Goal: Check status: Check status

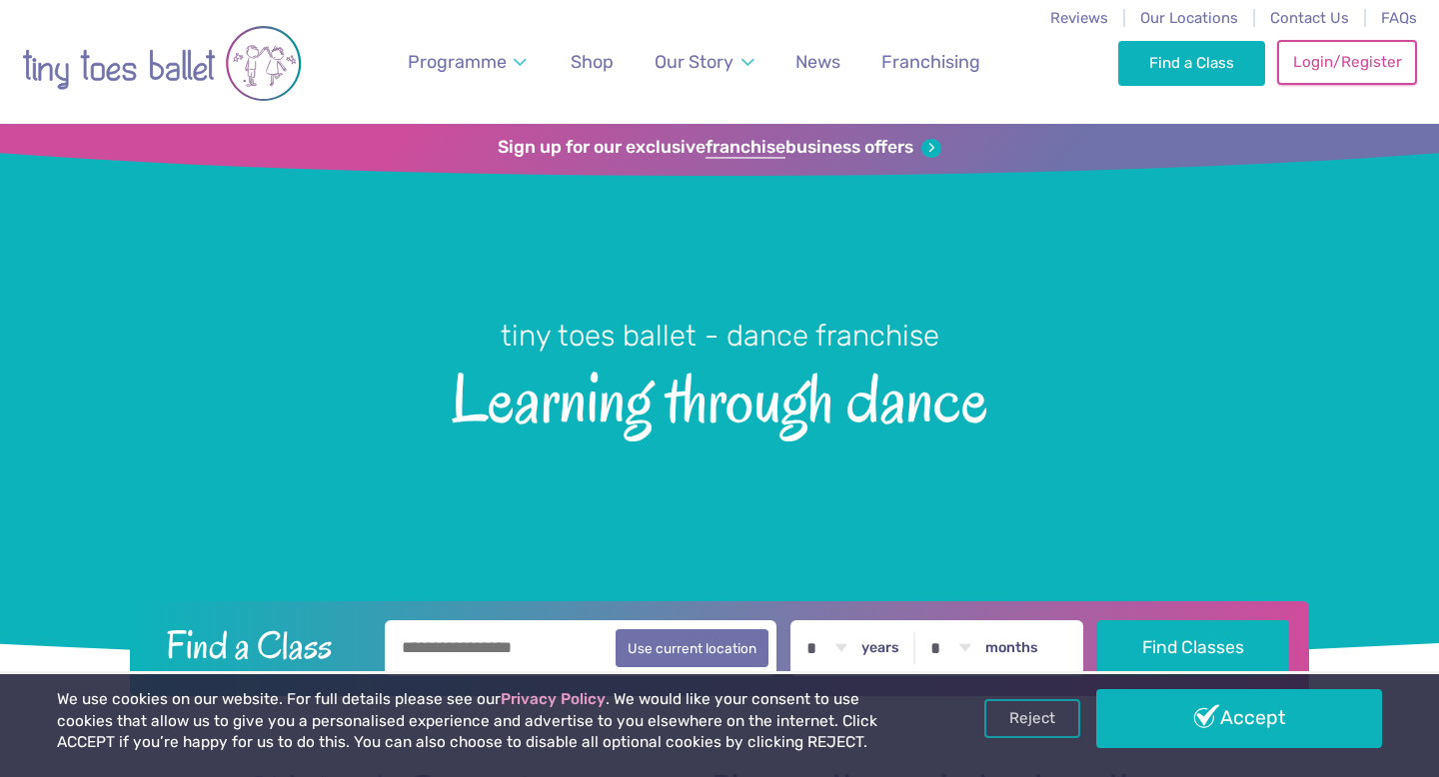
click at [1367, 61] on link "Login/Register" at bounding box center [1347, 62] width 140 height 44
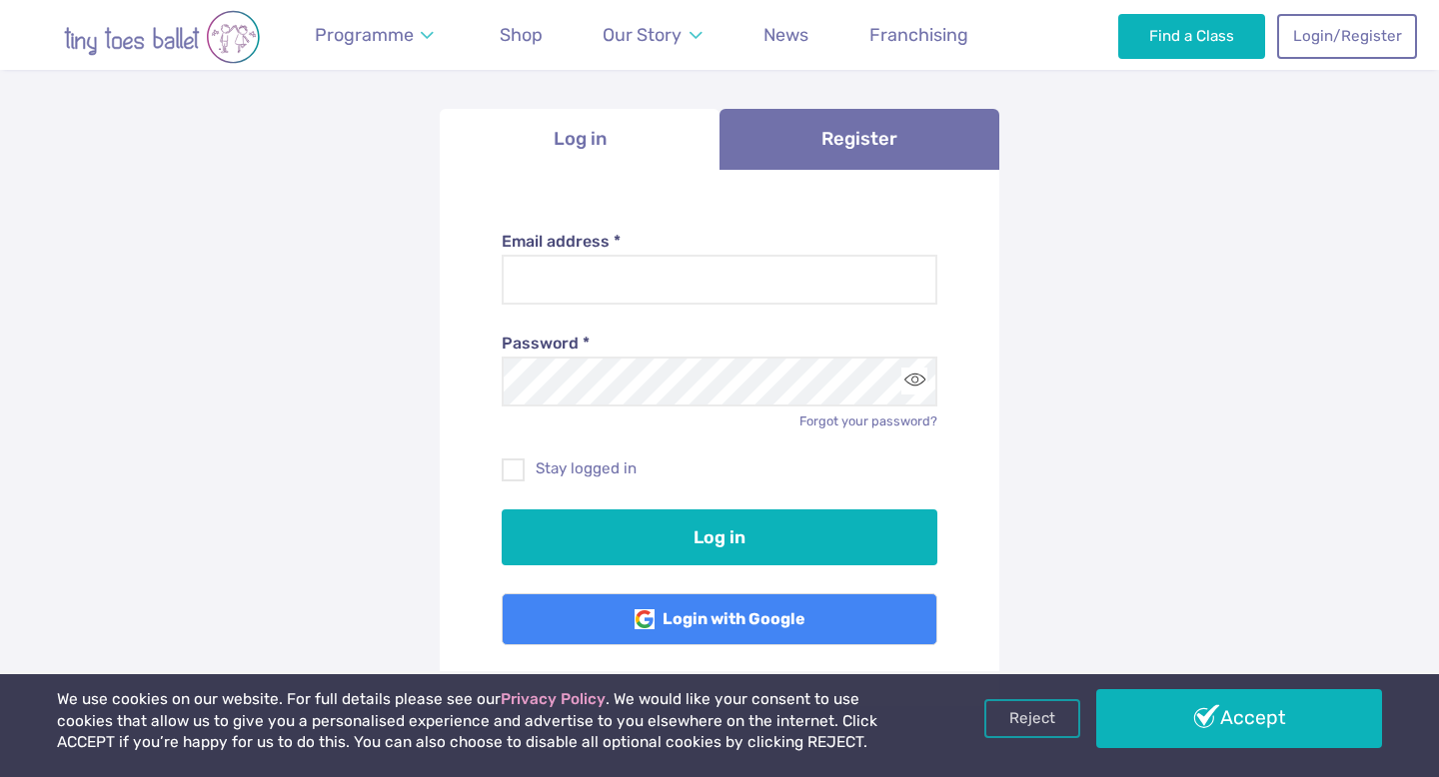
scroll to position [181, 0]
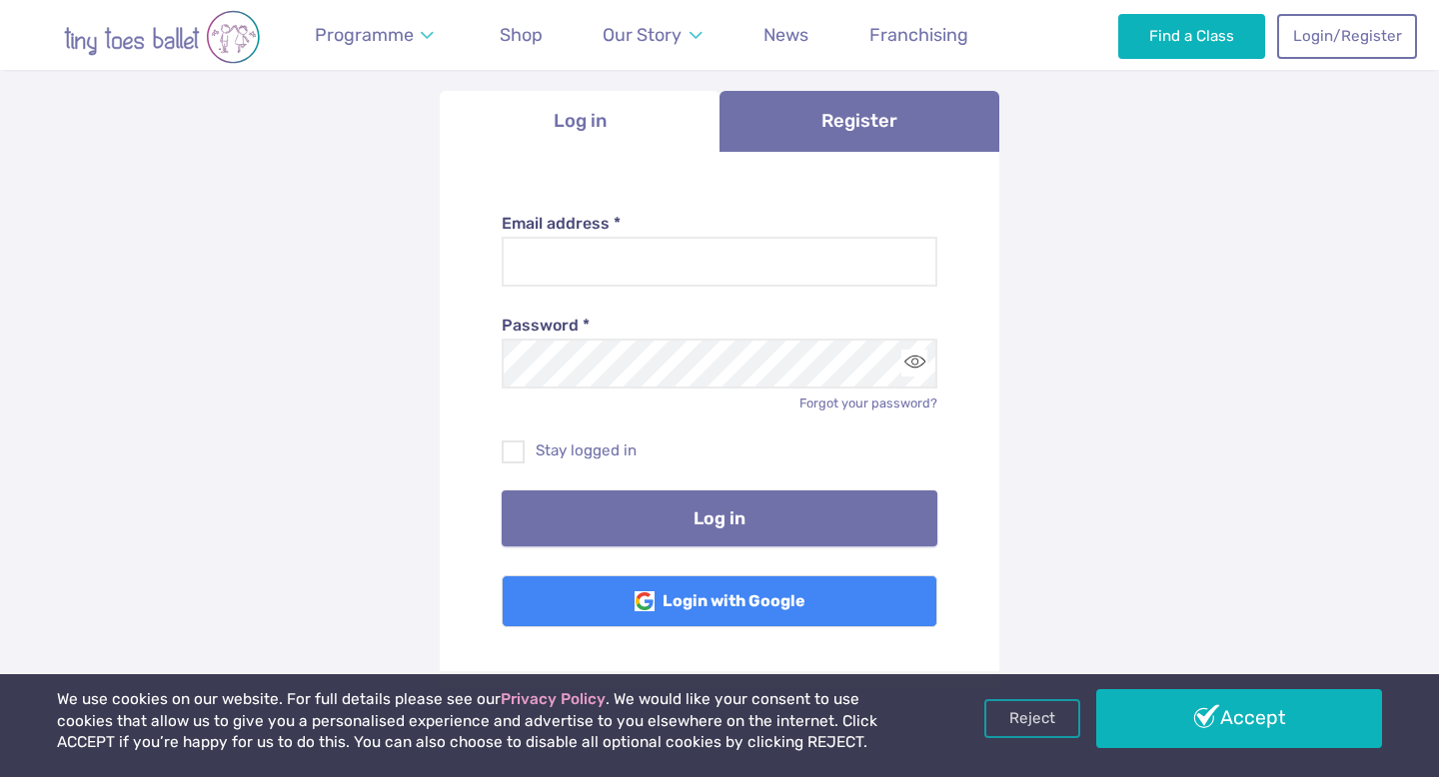
type input "**********"
click at [737, 499] on button "Log in" at bounding box center [720, 519] width 437 height 56
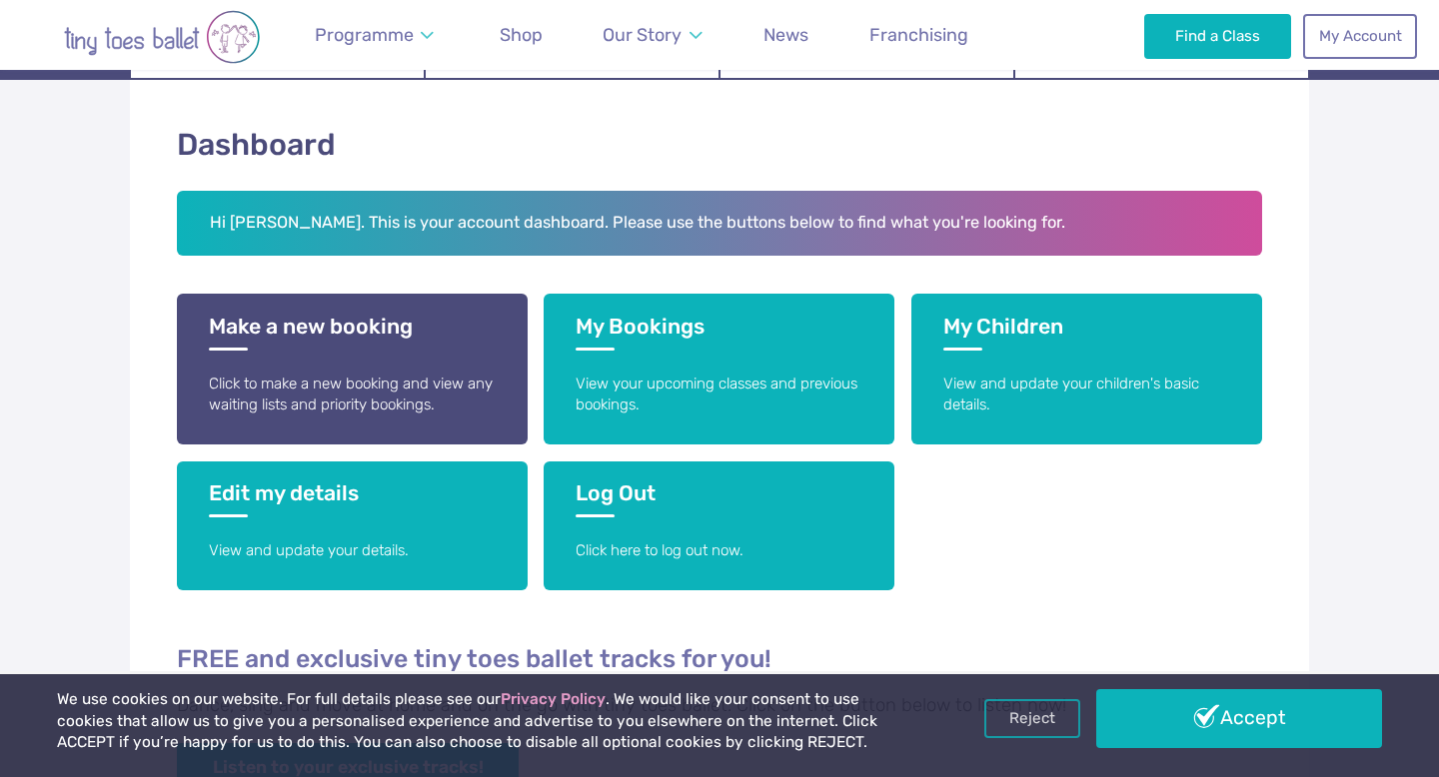
scroll to position [322, 0]
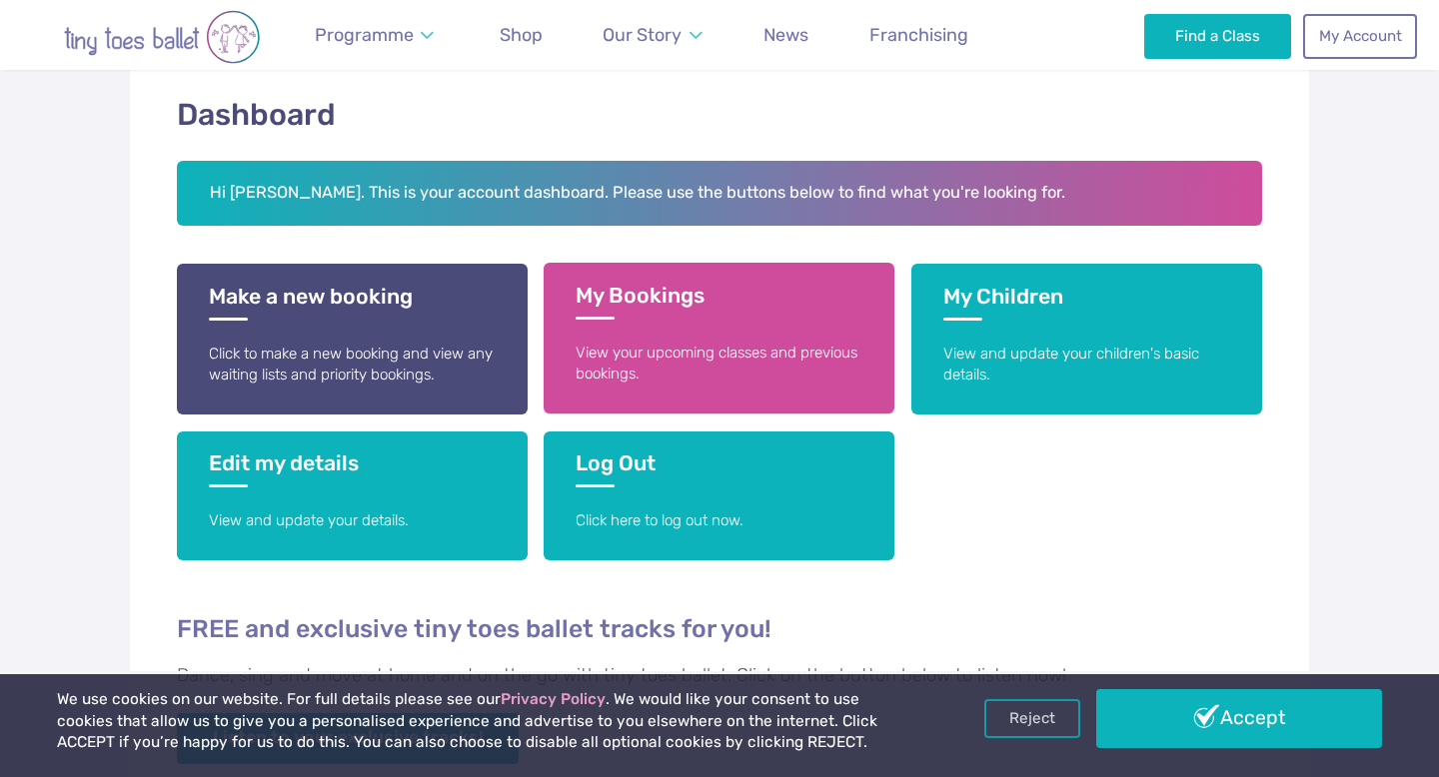
click at [604, 297] on h3 "My Bookings" at bounding box center [719, 301] width 287 height 37
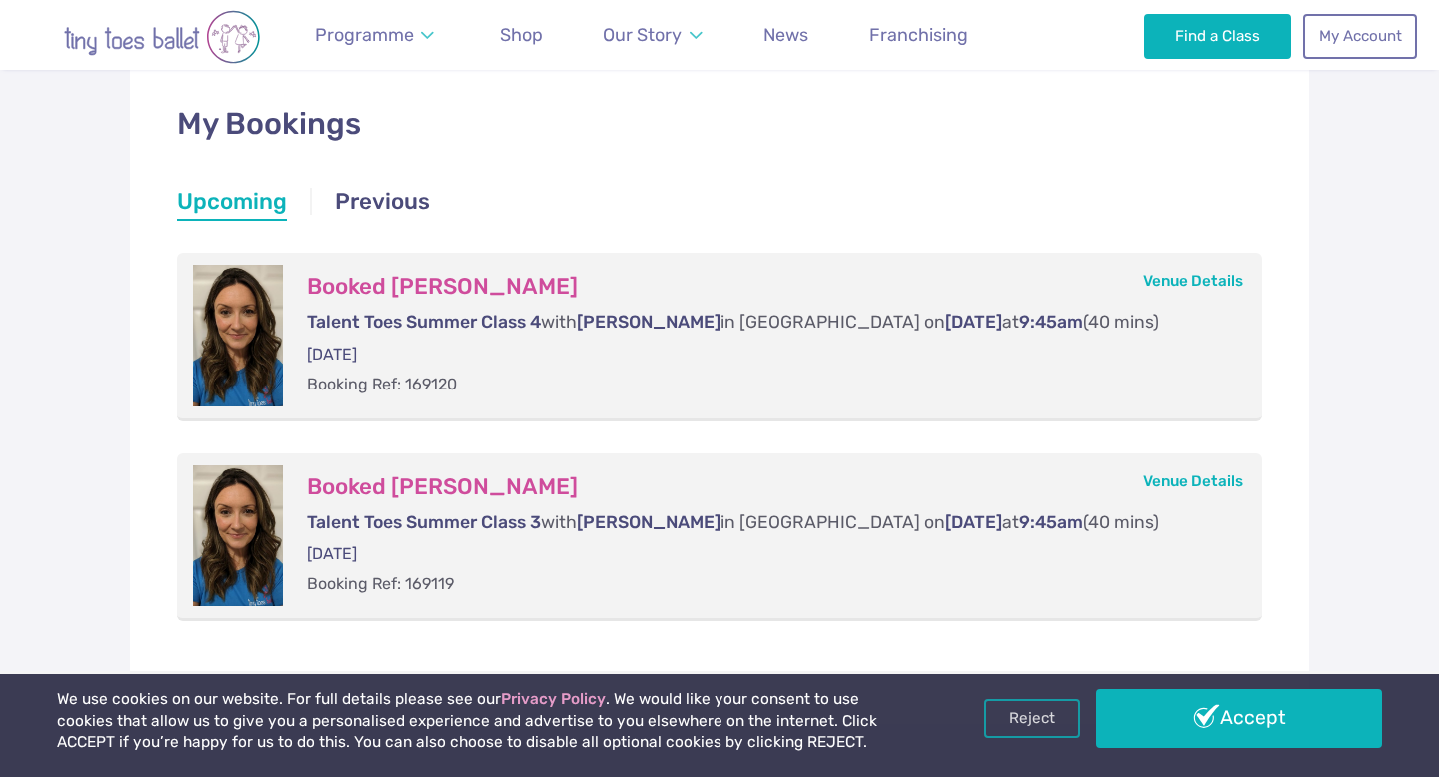
scroll to position [474, 0]
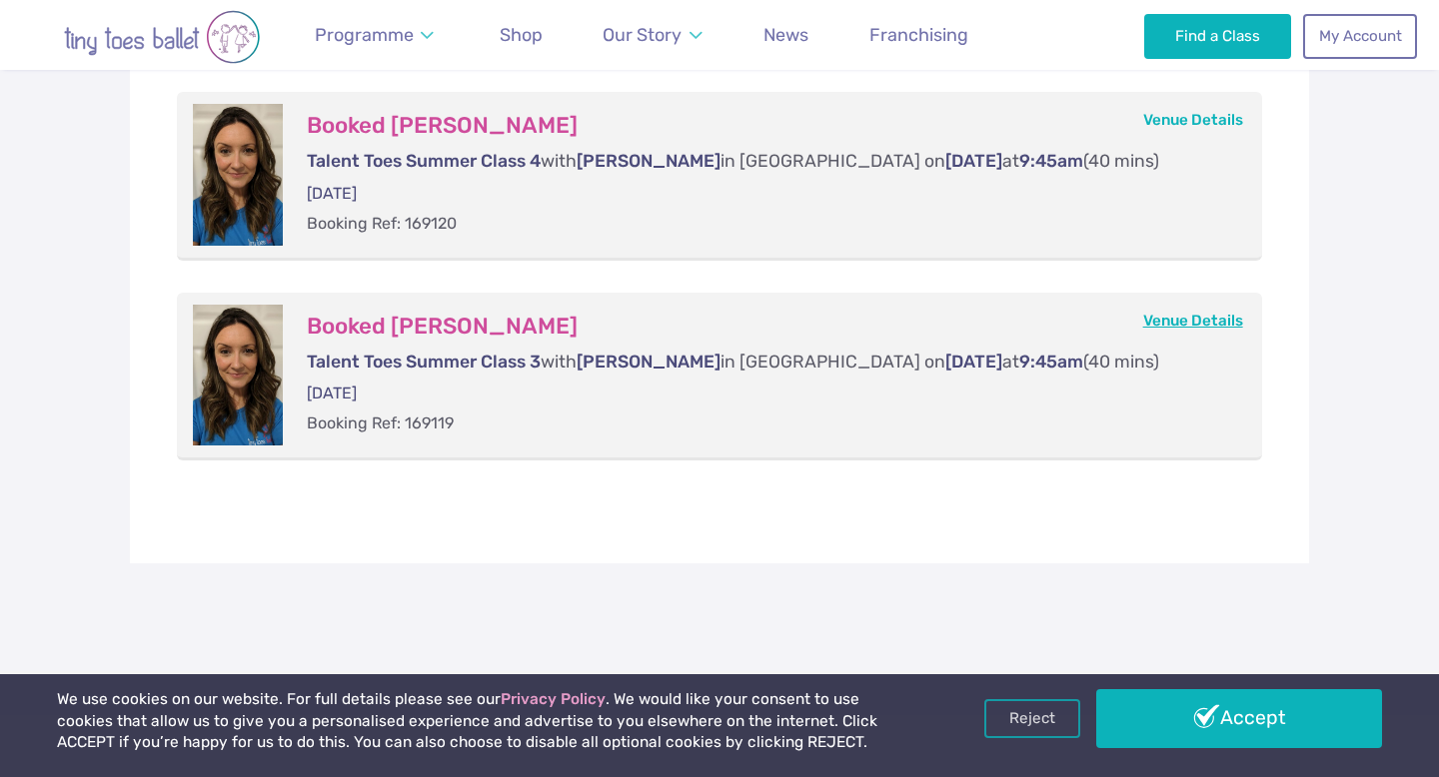
click at [1215, 329] on link "Venue Details" at bounding box center [1193, 321] width 100 height 18
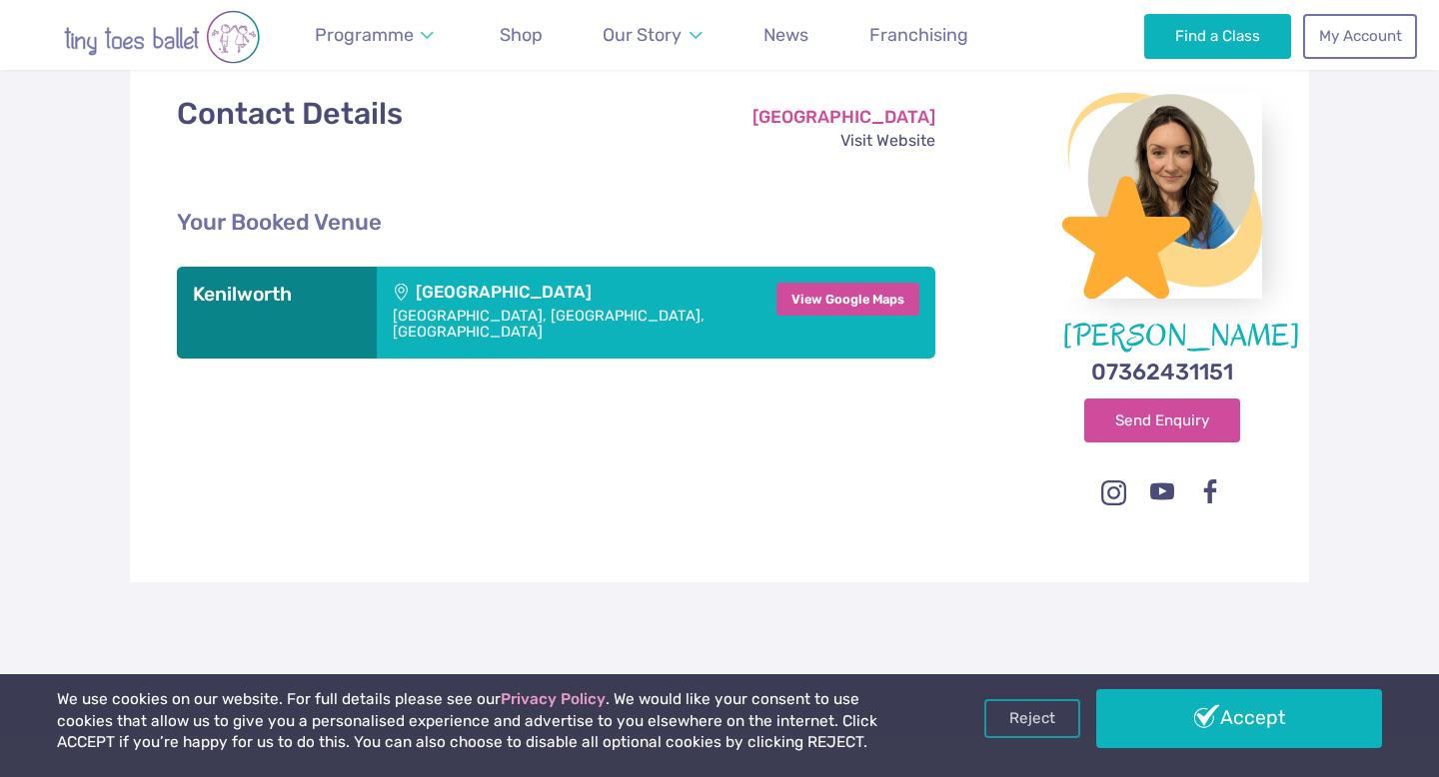
scroll to position [318, 0]
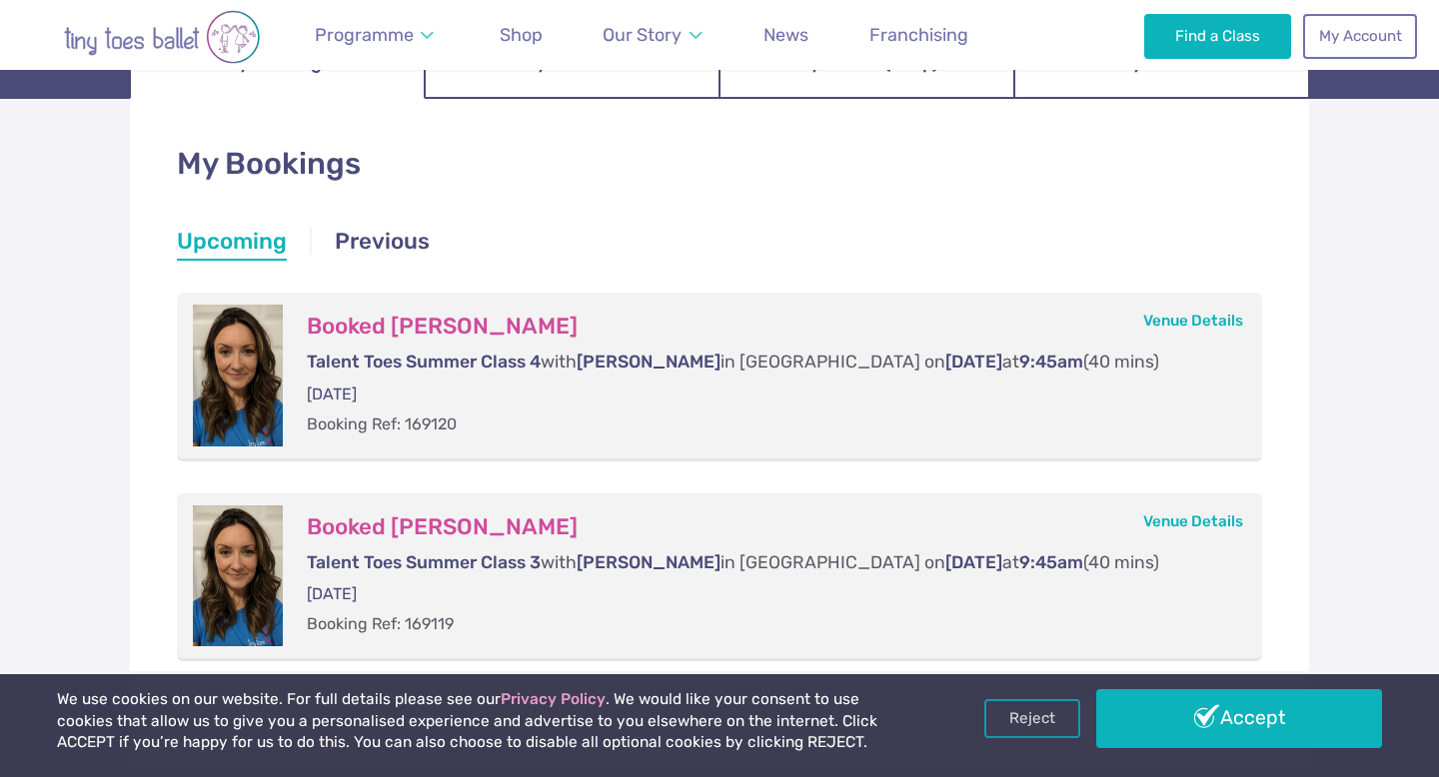
scroll to position [270, 0]
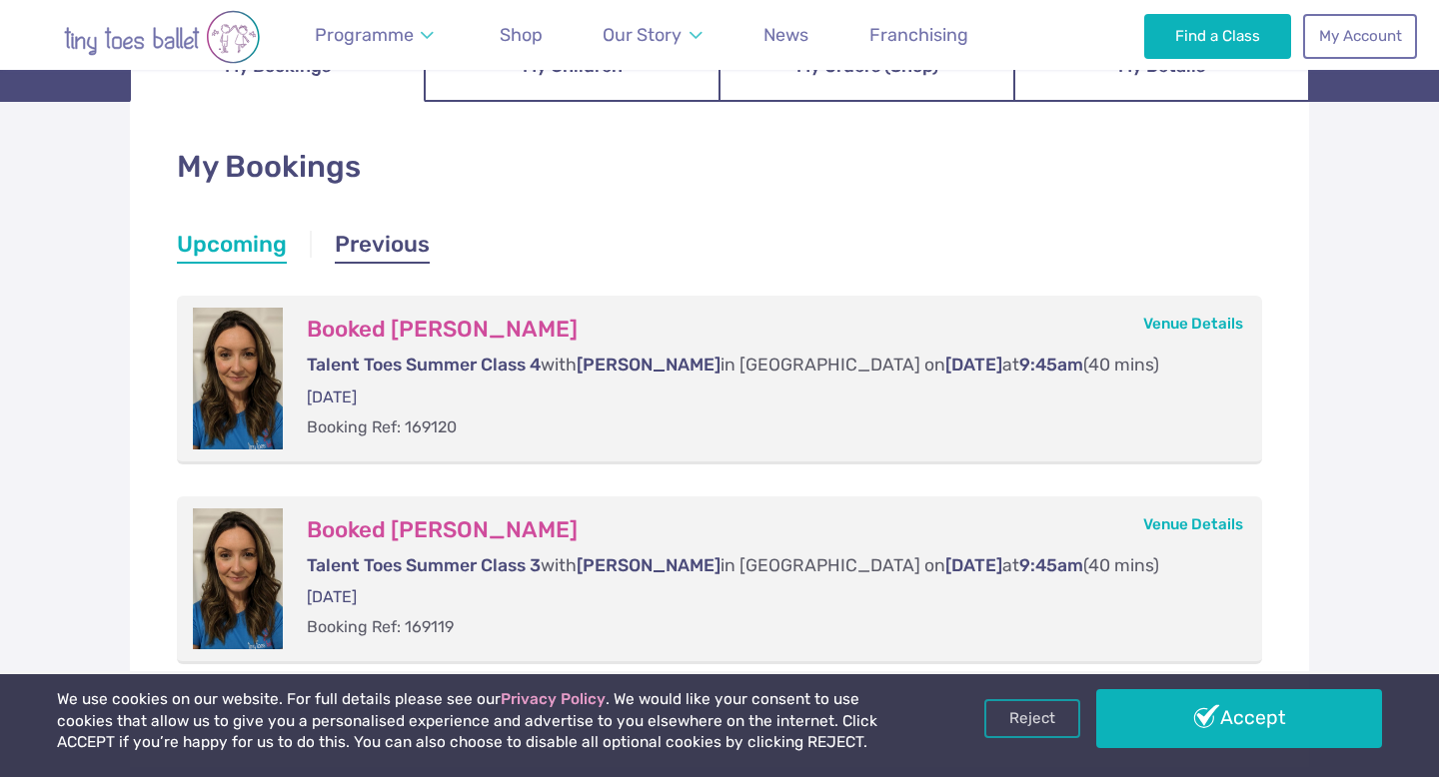
click at [404, 248] on link "Previous" at bounding box center [382, 247] width 95 height 36
click at [243, 238] on link "Upcoming" at bounding box center [232, 247] width 110 height 36
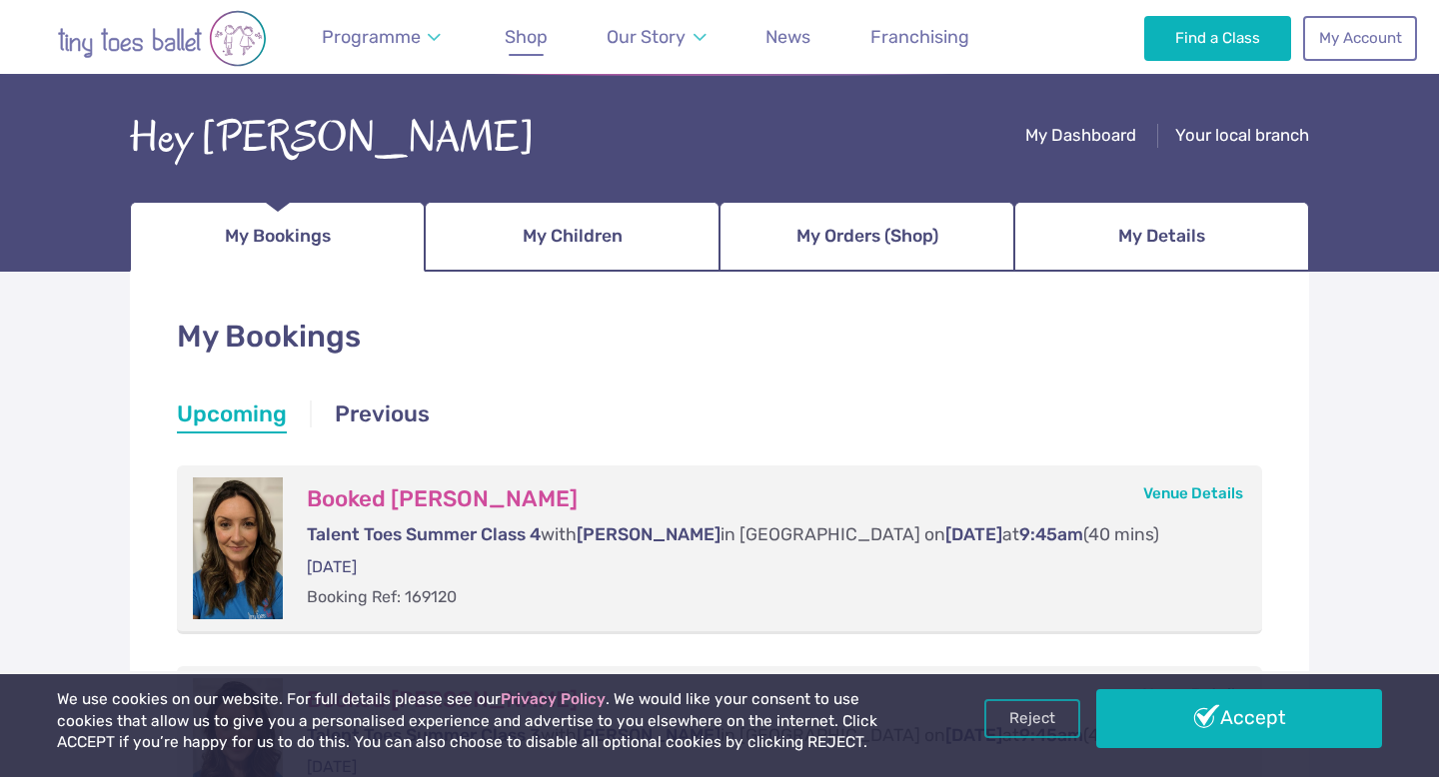
click at [509, 37] on span "Shop" at bounding box center [526, 36] width 43 height 21
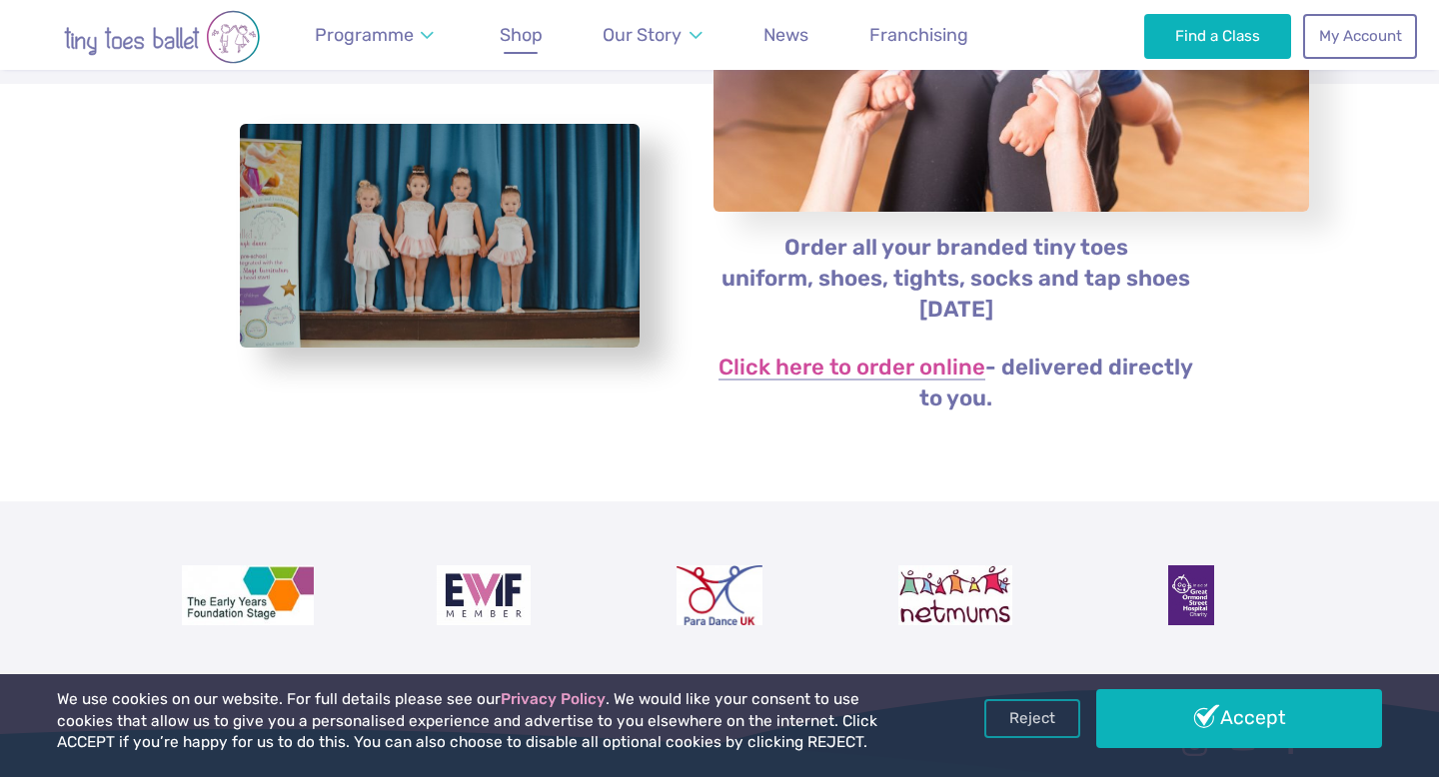
scroll to position [367, 0]
click at [818, 380] on p "Click here to order online - delivered directly to you." at bounding box center [955, 383] width 487 height 62
click at [824, 359] on link "Click here to order online" at bounding box center [851, 368] width 267 height 24
